Goal: Transaction & Acquisition: Purchase product/service

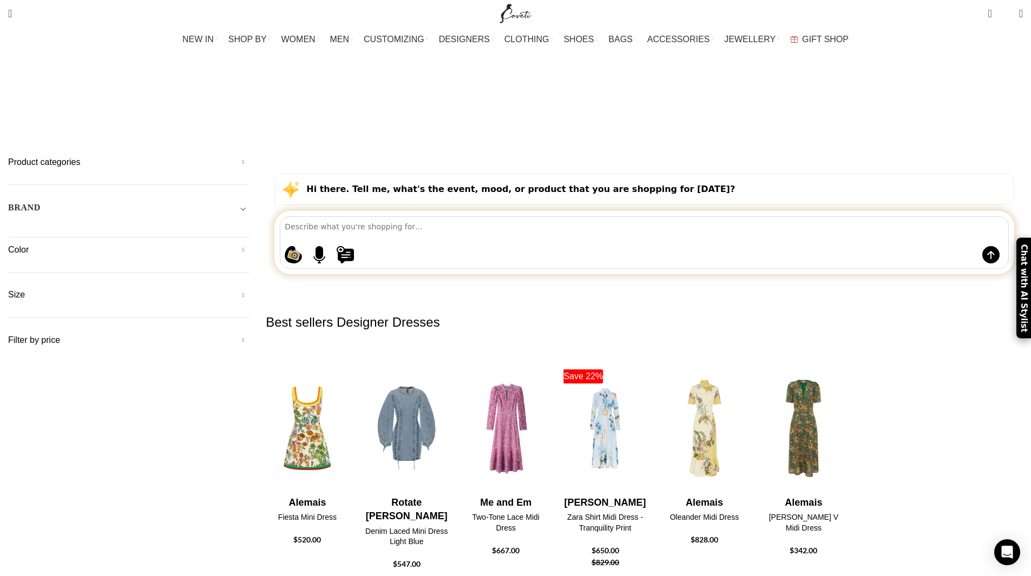
click at [249, 156] on h5 "Product categories" at bounding box center [128, 162] width 241 height 12
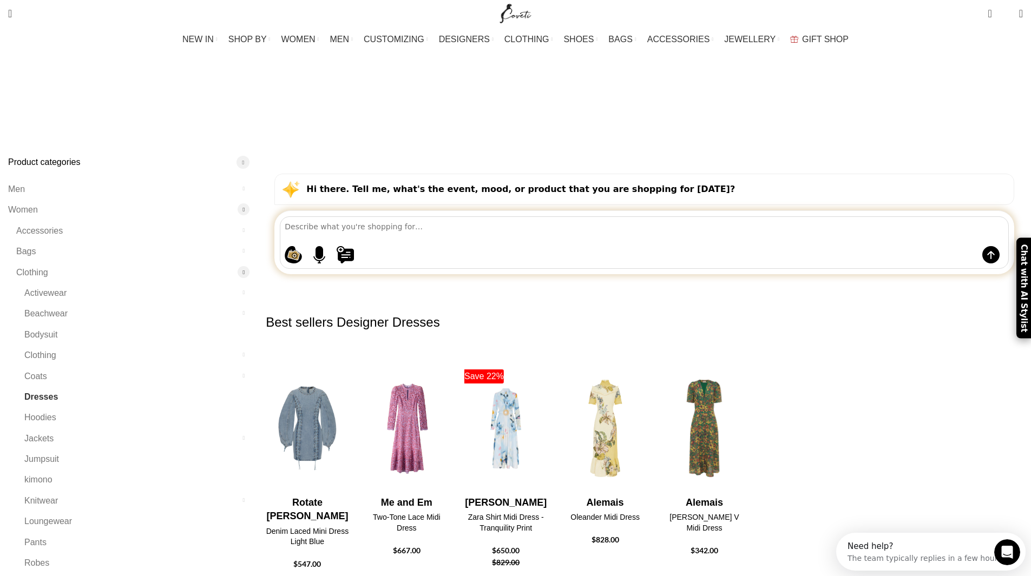
click at [249, 156] on h5 "Product categories" at bounding box center [128, 162] width 241 height 12
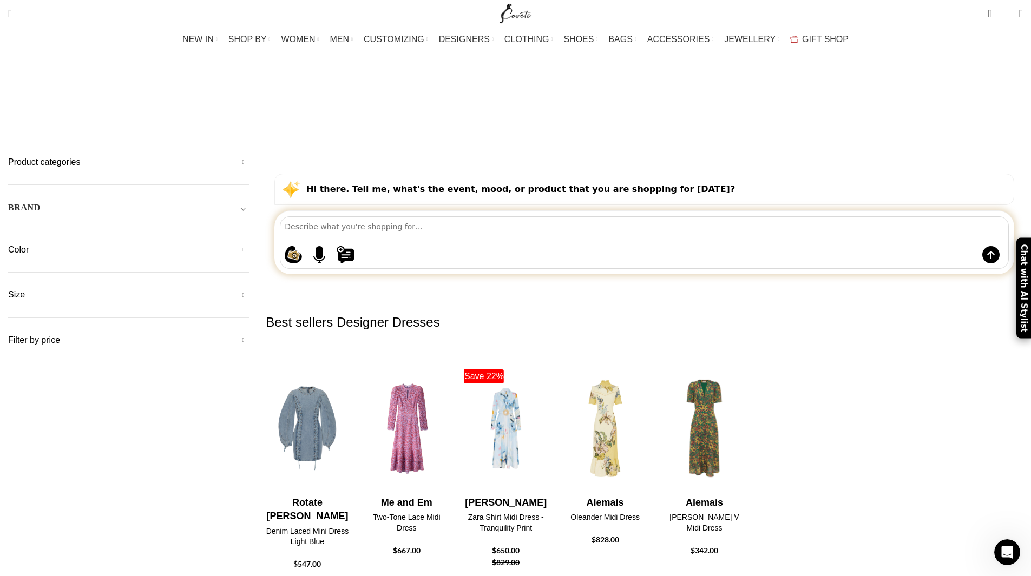
click at [249, 156] on h5 "Product categories" at bounding box center [128, 162] width 241 height 12
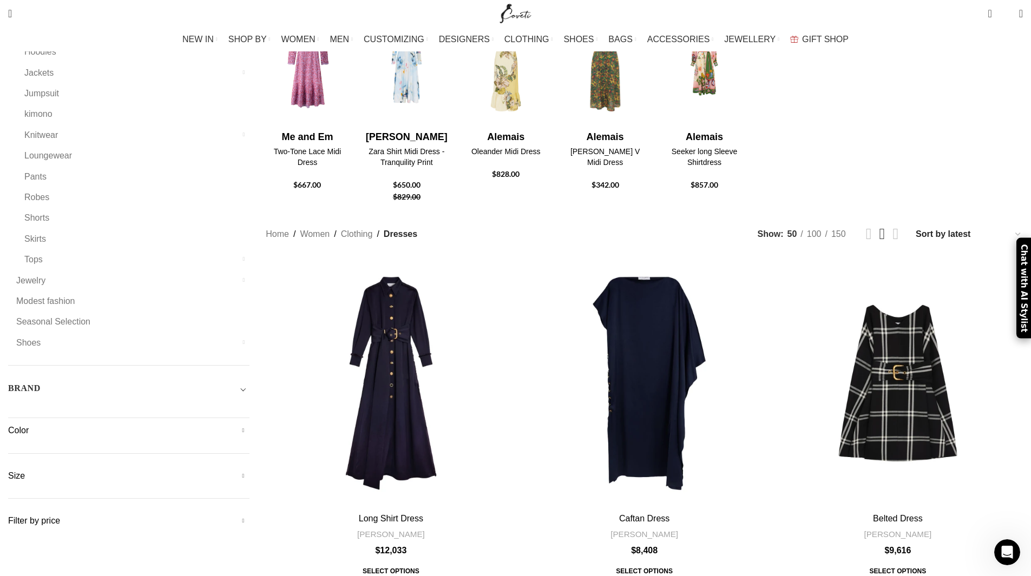
scroll to position [379, 0]
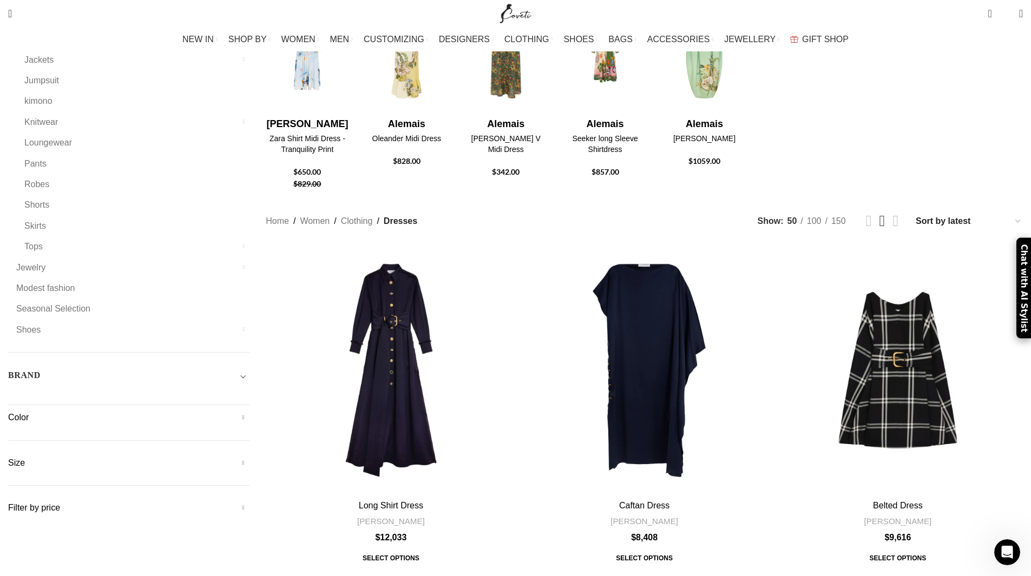
click at [249, 412] on div "Color Beige Beige 106 Black Black 1977 Blue Blue 1135 Brown Brown 200 Gold Gold…" at bounding box center [128, 426] width 241 height 29
click at [249, 412] on h5 "Color" at bounding box center [128, 418] width 241 height 12
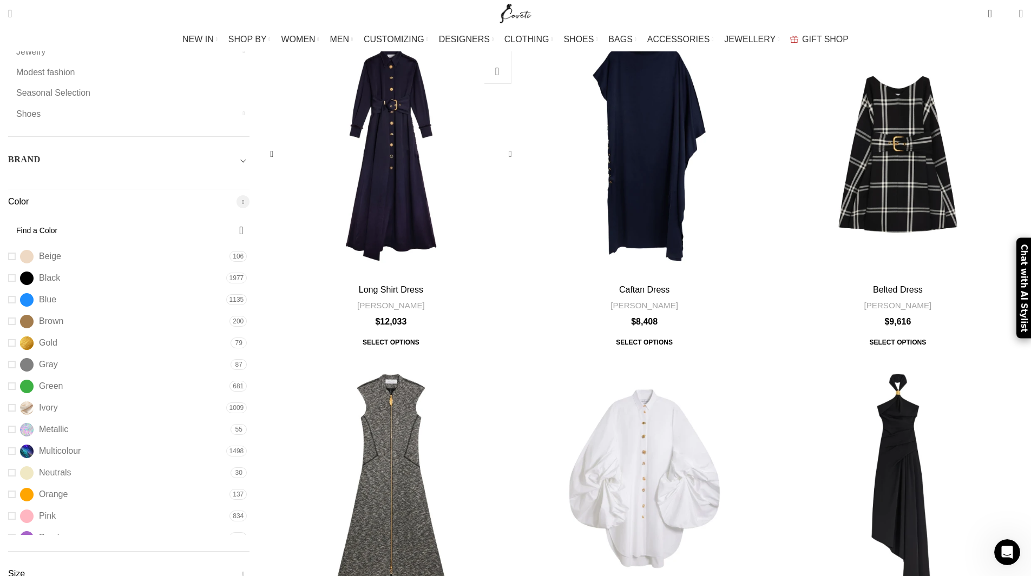
scroll to position [595, 0]
click at [193, 290] on link "Blue Blue" at bounding box center [115, 299] width 215 height 19
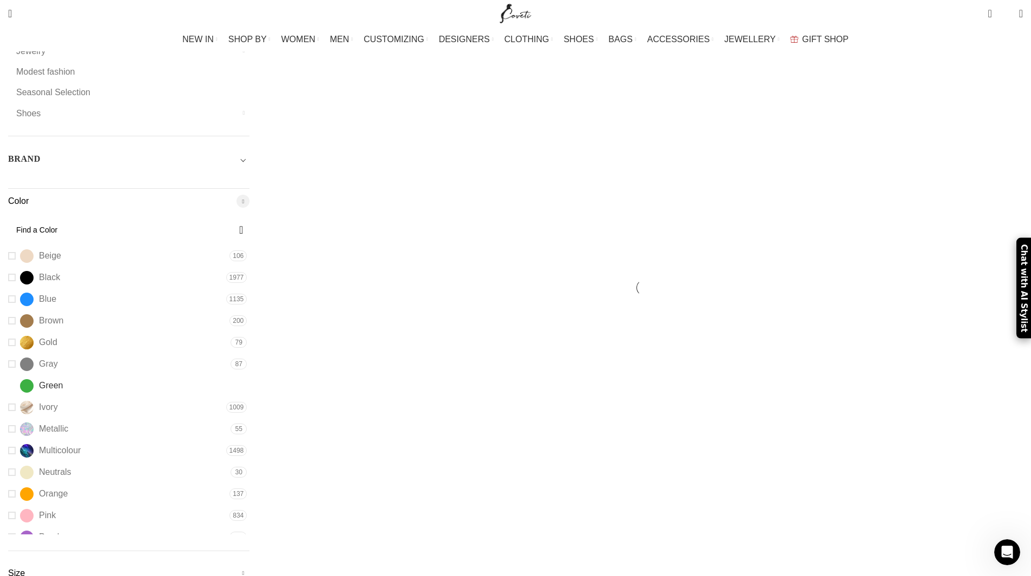
click at [198, 377] on link "Green Green" at bounding box center [117, 386] width 219 height 19
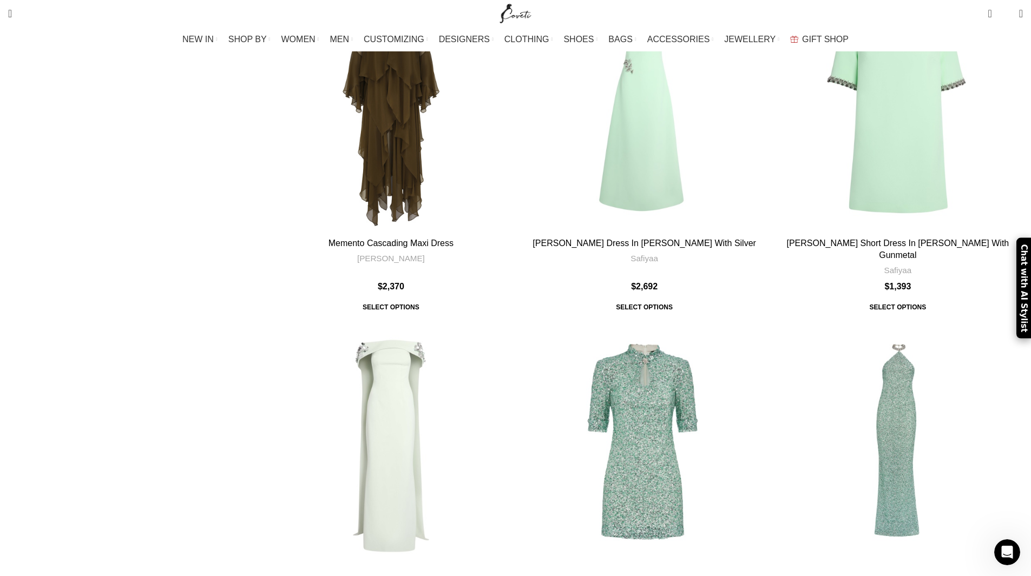
scroll to position [920, 0]
